Goal: Task Accomplishment & Management: Complete application form

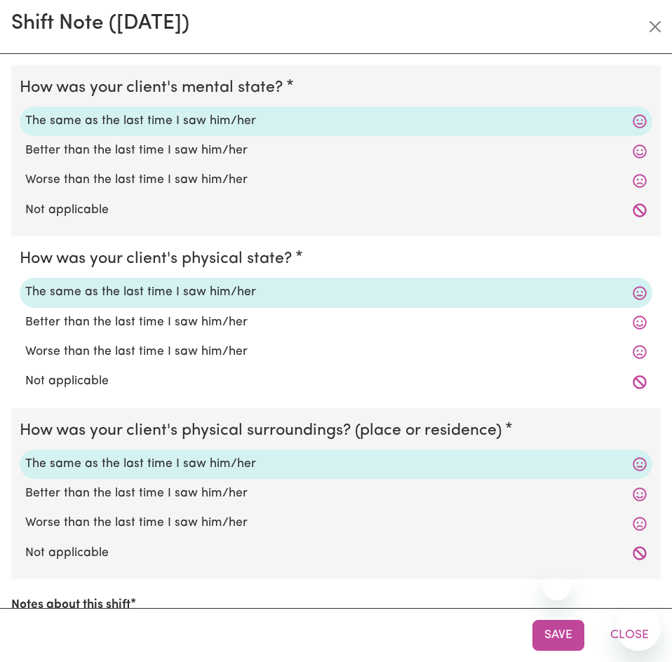
select select "4878"
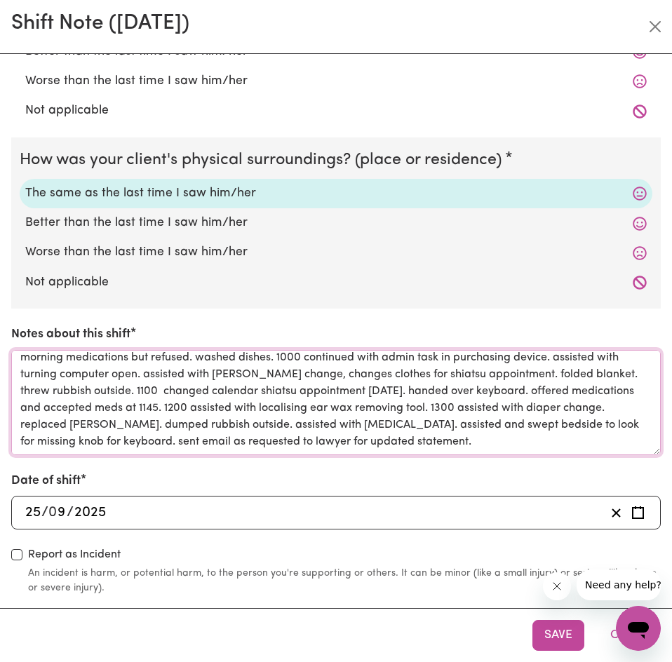
drag, startPoint x: 567, startPoint y: 413, endPoint x: 567, endPoint y: 452, distance: 38.6
click at [567, 452] on textarea "0900 arrived on shift read over handover notes. hung waterproof mattress outdoo…" at bounding box center [335, 402] width 649 height 105
paste textarea "assisted with diaper change. replaced [PERSON_NAME]. dumped rubbish outside. as…"
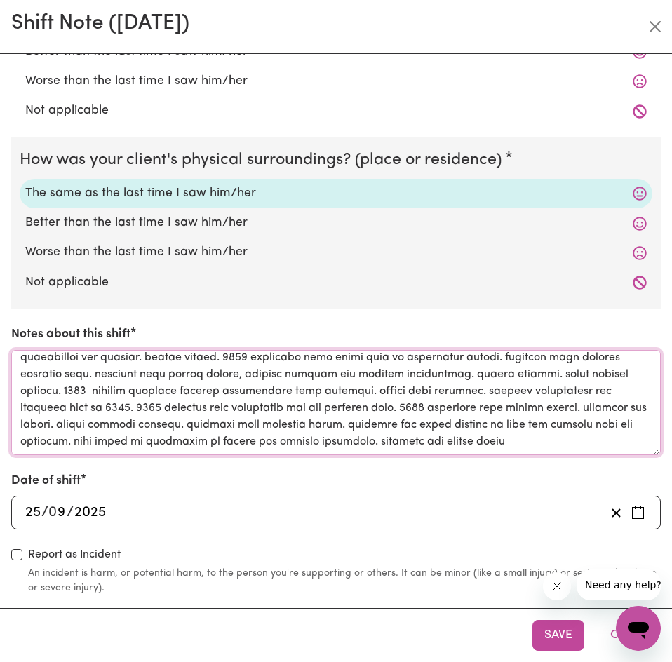
scroll to position [67, 0]
click at [572, 400] on textarea "Notes about this shift" at bounding box center [335, 402] width 649 height 105
click at [581, 440] on textarea "Notes about this shift" at bounding box center [335, 402] width 649 height 105
click at [573, 441] on textarea "Notes about this shift" at bounding box center [335, 402] width 649 height 105
paste textarea "served blueberry as requested. put leftovers back in fridge, washed utensils. c…"
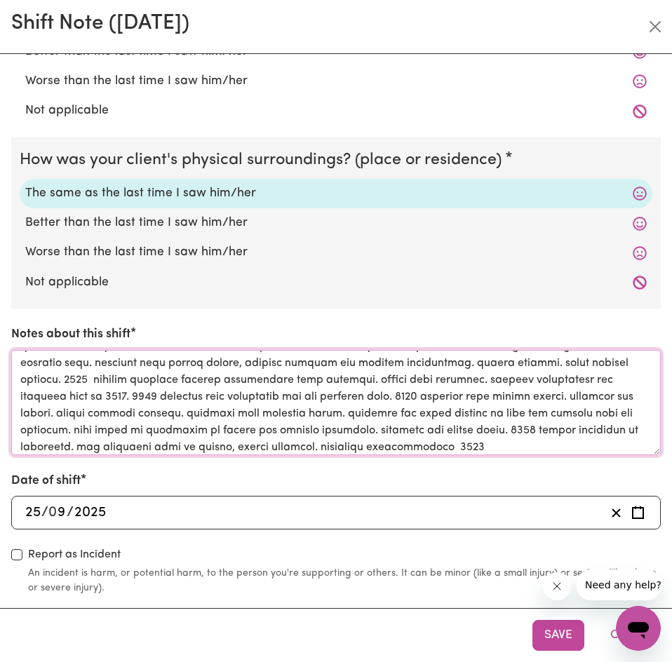
scroll to position [84, 0]
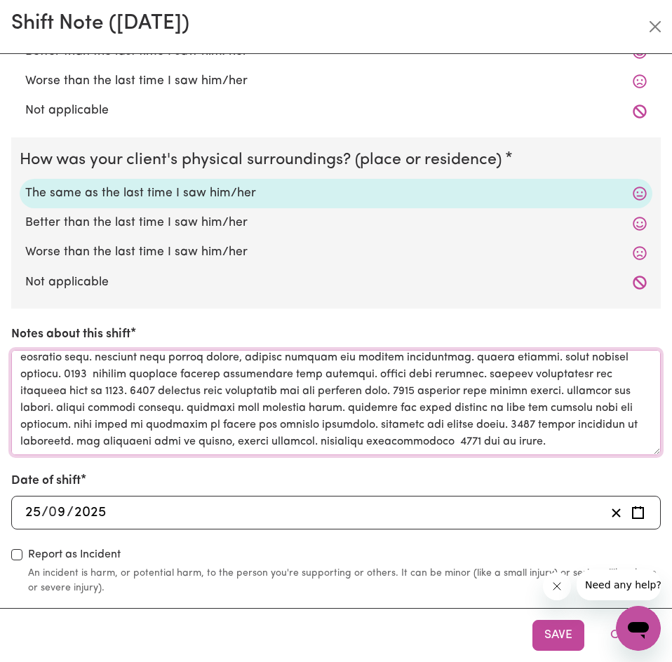
click at [560, 432] on textarea "Notes about this shift" at bounding box center [335, 402] width 649 height 105
click at [576, 432] on textarea "Notes about this shift" at bounding box center [335, 402] width 649 height 105
click at [582, 429] on textarea "Notes about this shift" at bounding box center [335, 402] width 649 height 105
click at [481, 432] on textarea "Notes about this shift" at bounding box center [335, 402] width 649 height 105
click at [83, 433] on textarea "Notes about this shift" at bounding box center [335, 402] width 649 height 105
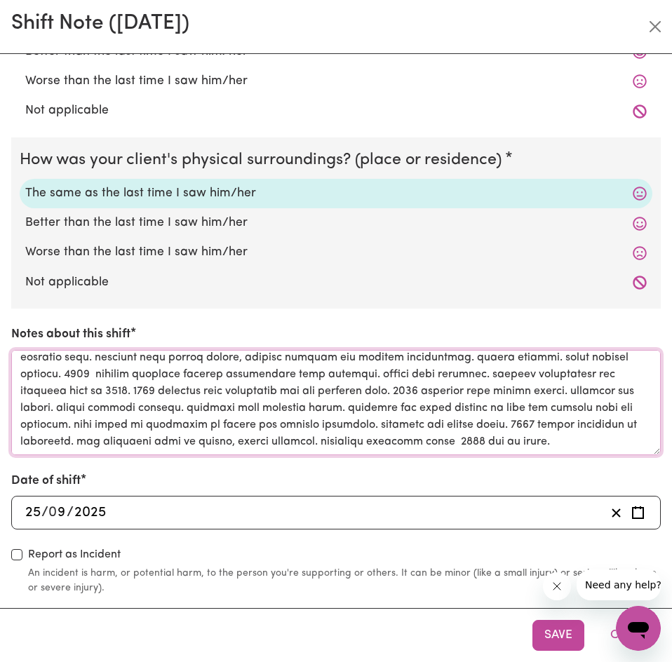
drag, startPoint x: 83, startPoint y: 433, endPoint x: 619, endPoint y: 432, distance: 536.4
click at [619, 432] on textarea "Notes about this shift" at bounding box center [335, 402] width 649 height 105
paste textarea "headed to bakery to purchase pastery as requested. served pastry on plate. comp…"
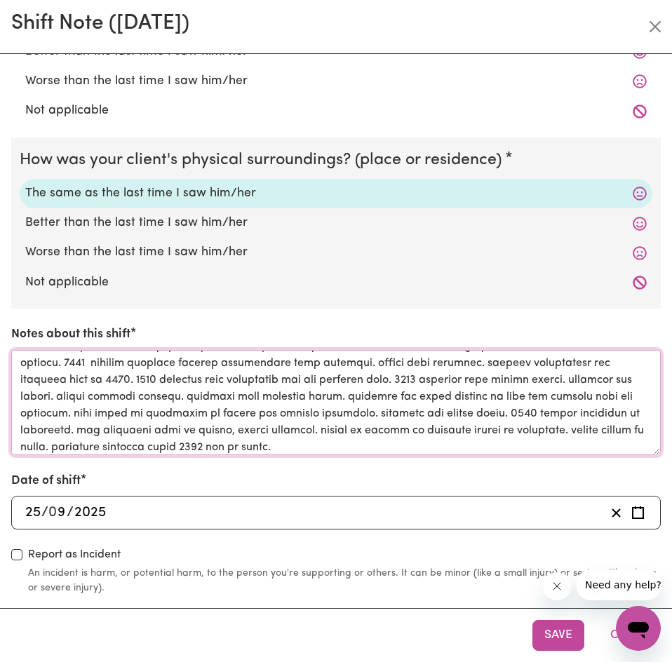
click at [581, 407] on textarea "Notes about this shift" at bounding box center [335, 402] width 649 height 105
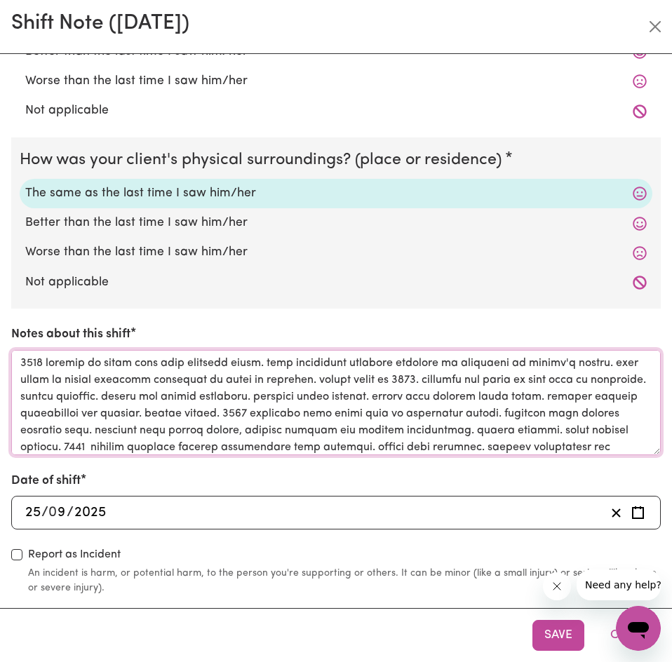
scroll to position [90, 0]
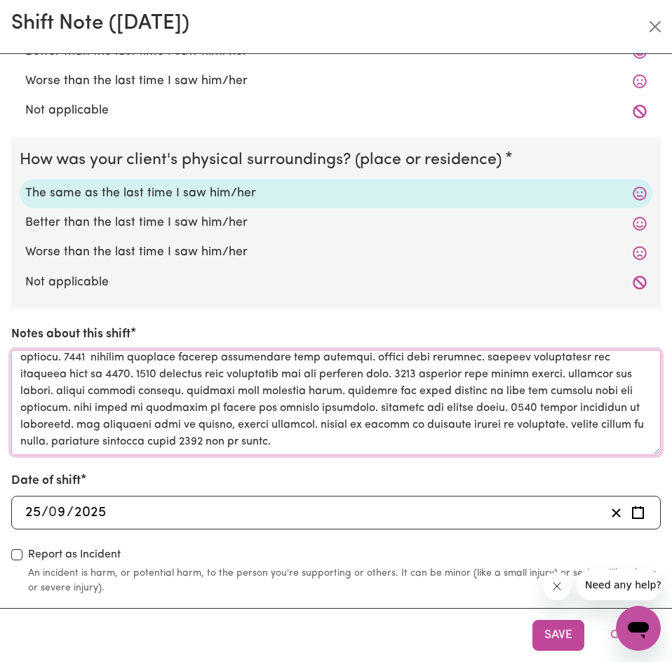
drag, startPoint x: 82, startPoint y: 428, endPoint x: 383, endPoint y: 439, distance: 301.0
click at [383, 439] on textarea "Notes about this shift" at bounding box center [335, 402] width 649 height 105
paste textarea "ery as requested. served pastry on plate. offered and accepted afternoon meds a…"
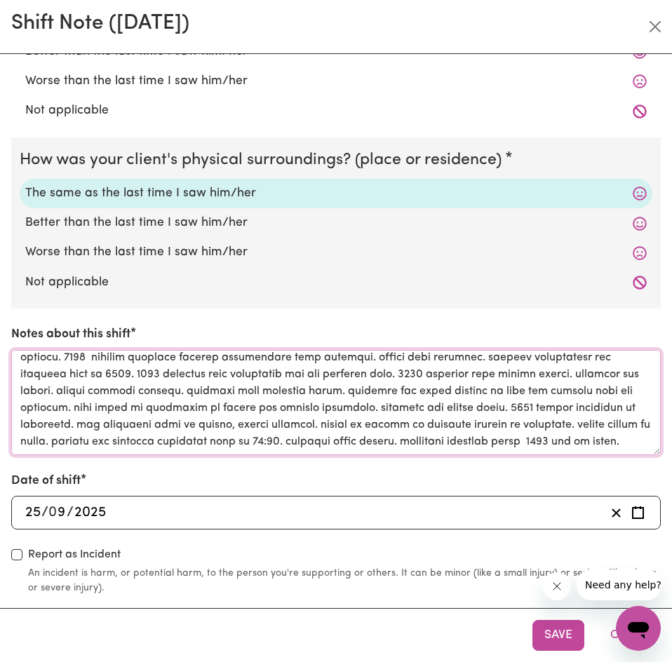
scroll to position [101, 0]
click at [524, 445] on textarea "Notes about this shift" at bounding box center [335, 402] width 649 height 105
type textarea "0900 arrived on shift read over handover notes. hung waterproof mattress outdoo…"
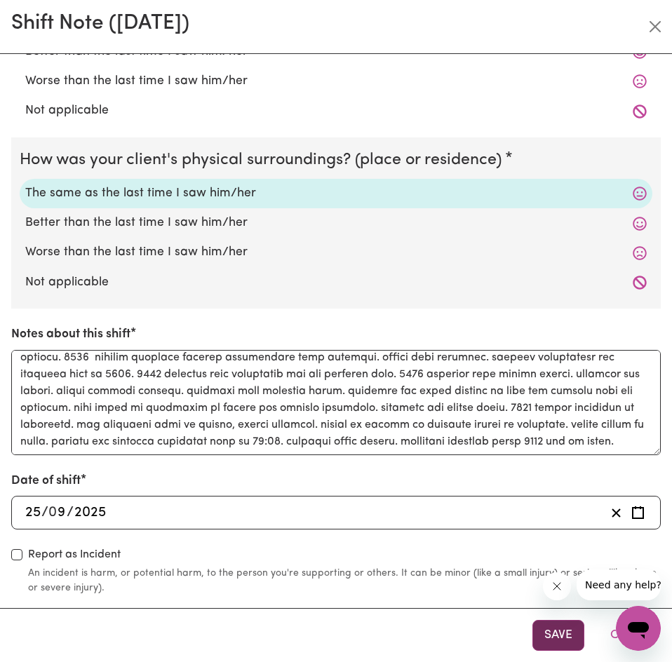
click at [565, 630] on button "Save" at bounding box center [558, 635] width 52 height 31
click at [567, 631] on button "Save" at bounding box center [558, 635] width 52 height 31
